Goal: Information Seeking & Learning: Understand process/instructions

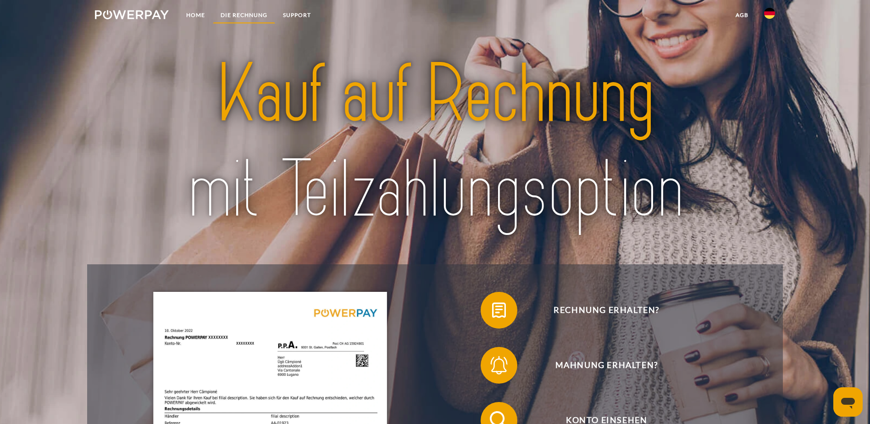
click at [241, 12] on link "DIE RECHNUNG" at bounding box center [244, 15] width 62 height 17
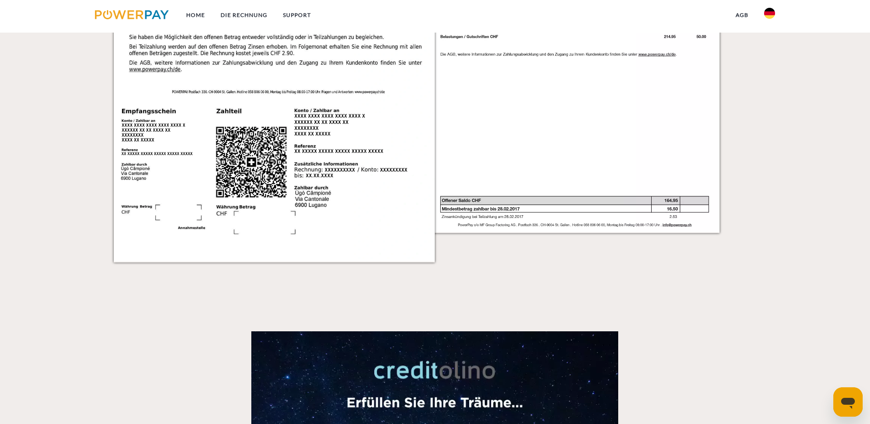
scroll to position [1196, 0]
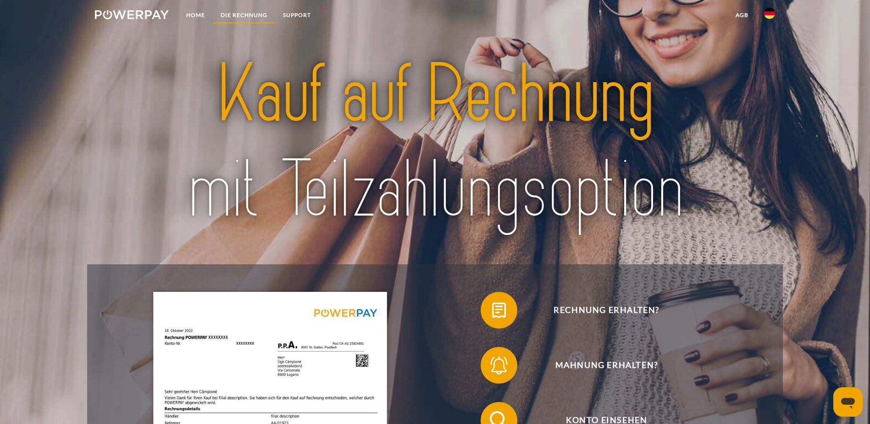
click at [240, 13] on link "DIE RECHNUNG" at bounding box center [244, 15] width 62 height 17
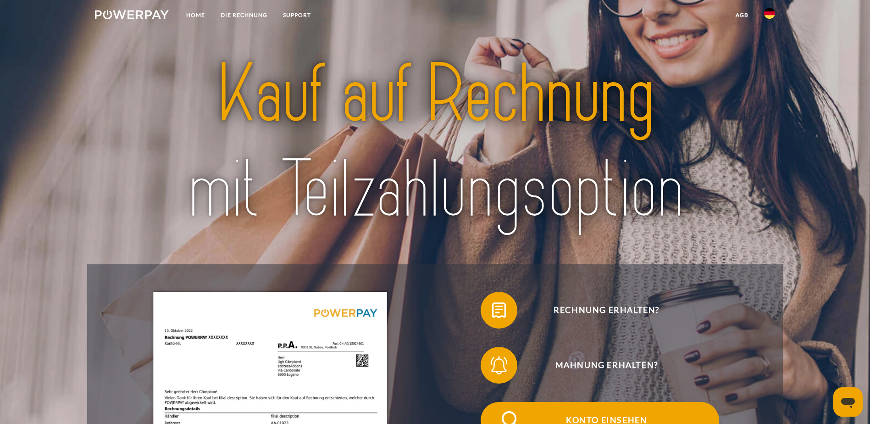
click at [474, 401] on span at bounding box center [497, 420] width 46 height 46
